Goal: Check status: Check status

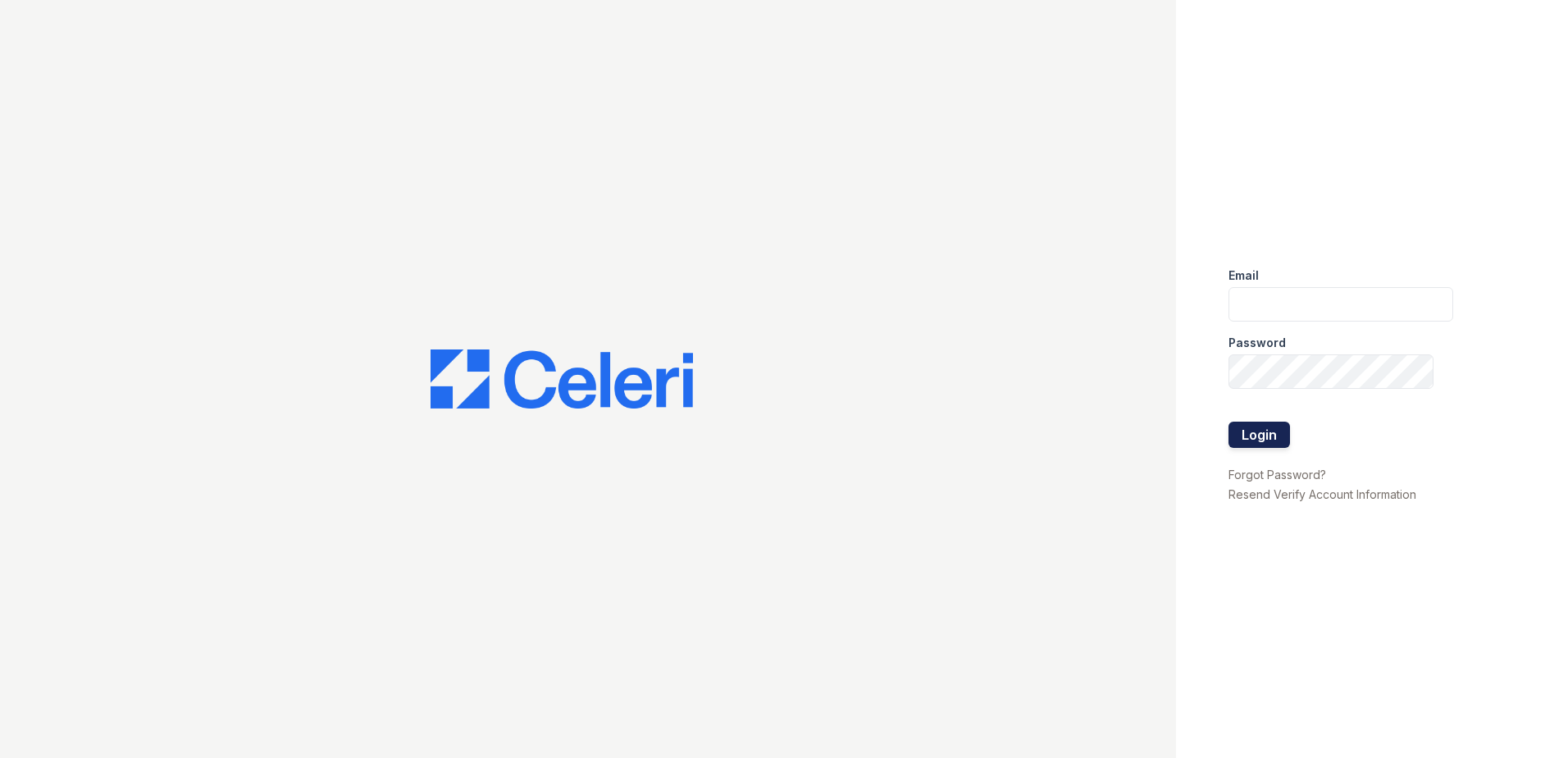
type input "cmullins@trinity-pm.com"
click at [1280, 440] on button "Login" at bounding box center [1259, 434] width 61 height 26
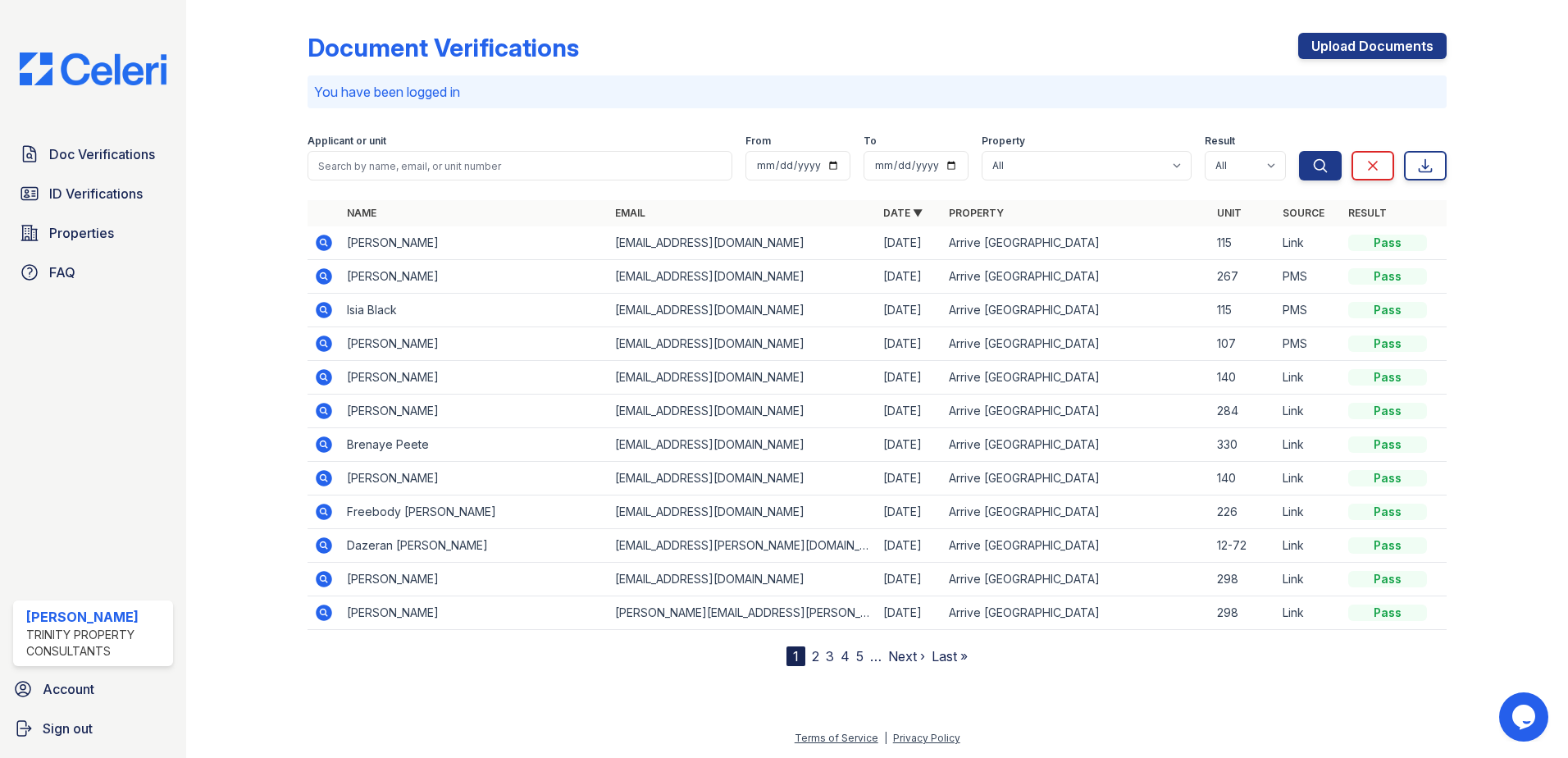
drag, startPoint x: 92, startPoint y: 199, endPoint x: 372, endPoint y: 179, distance: 280.7
click at [92, 199] on span "ID Verifications" at bounding box center [96, 193] width 94 height 20
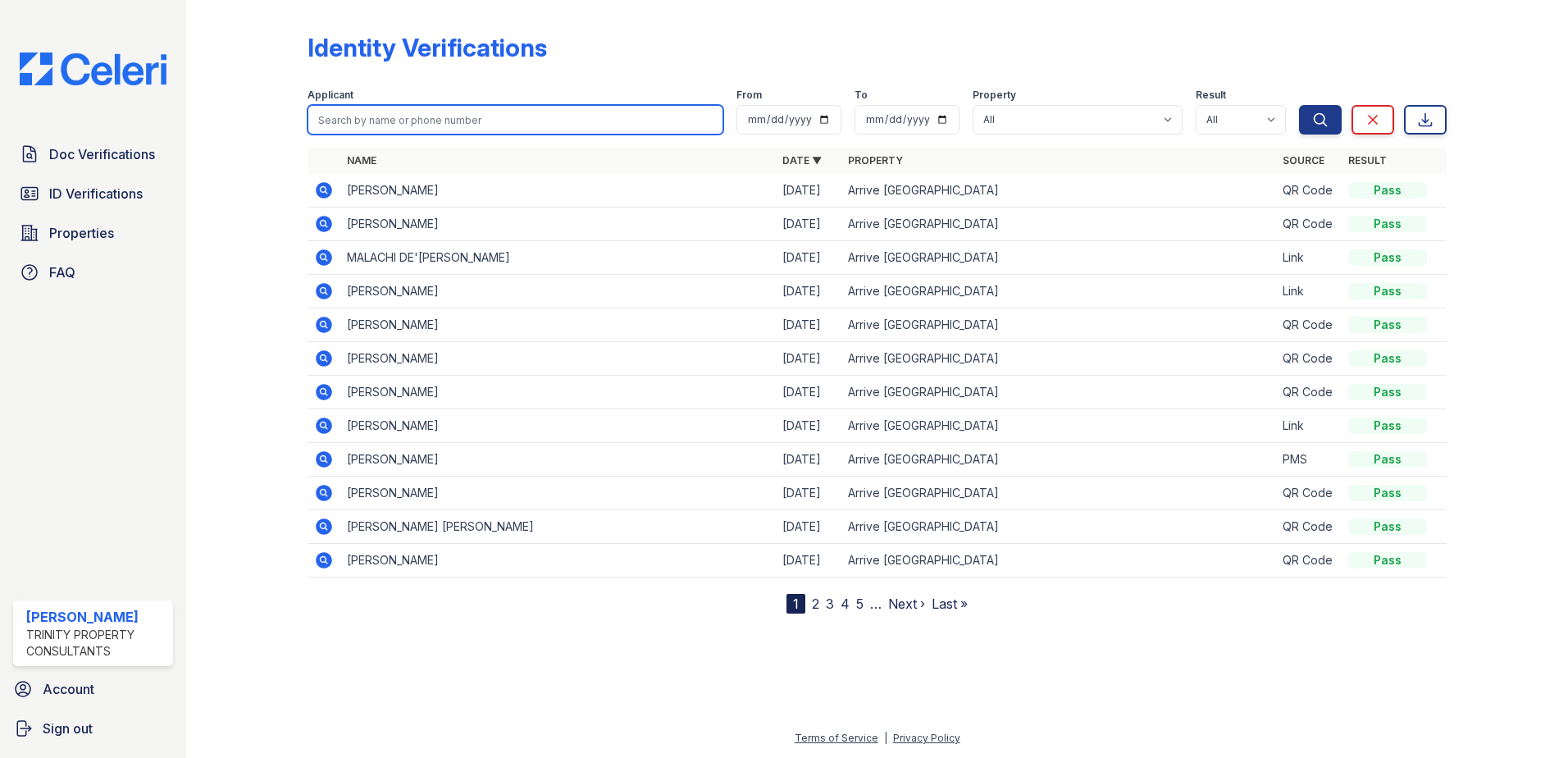
click at [418, 116] on input "search" at bounding box center [515, 119] width 416 height 30
click at [398, 126] on input "search" at bounding box center [515, 119] width 416 height 30
type input "[PERSON_NAME]"
click at [1299, 105] on button "Search" at bounding box center [1320, 119] width 43 height 30
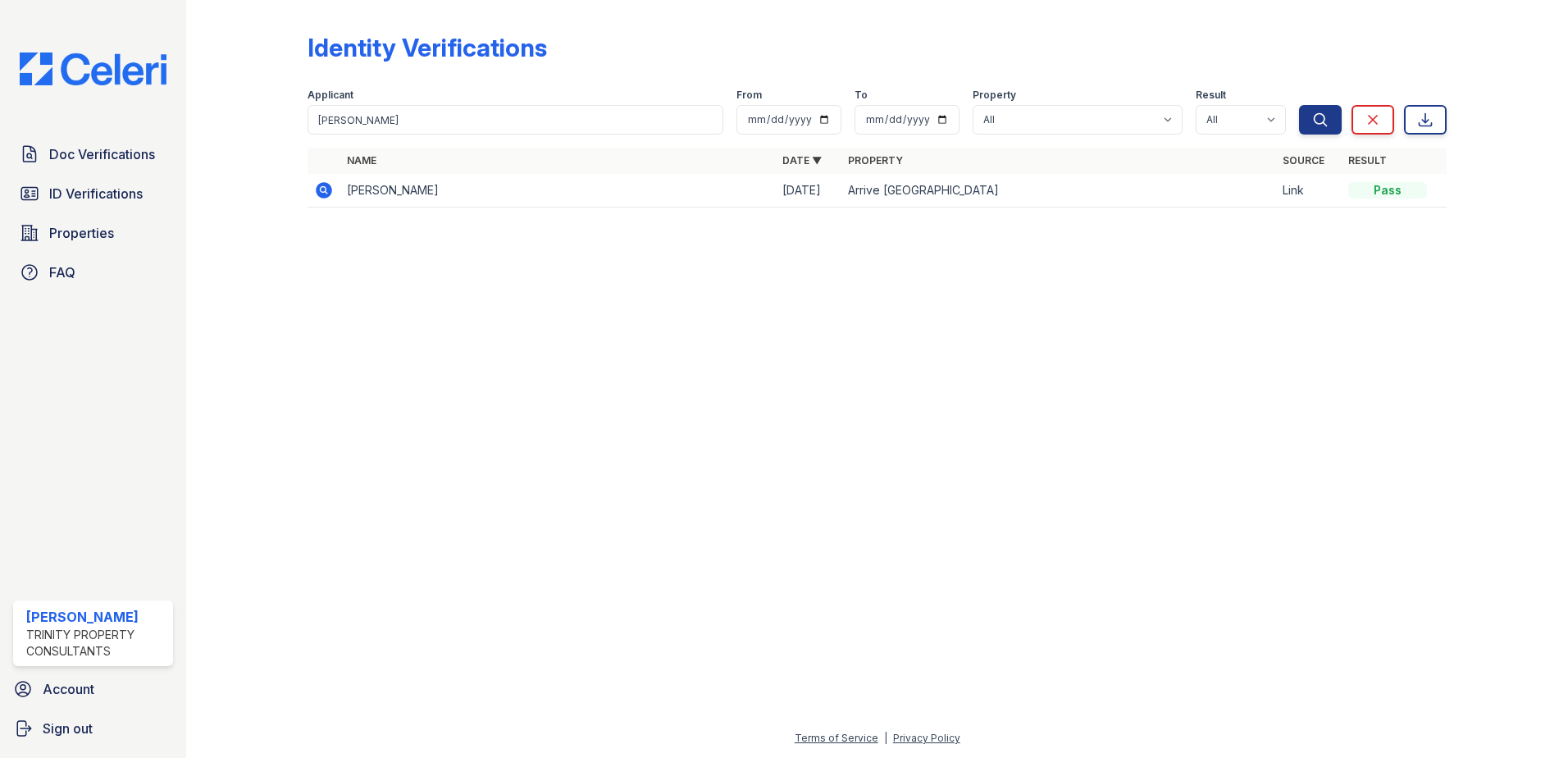
click at [331, 194] on icon at bounding box center [323, 189] width 16 height 16
